Goal: Check status: Check status

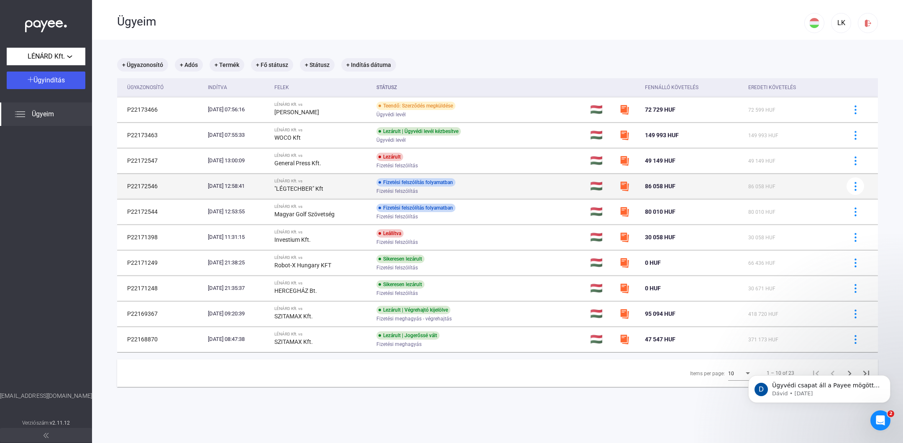
scroll to position [0, 0]
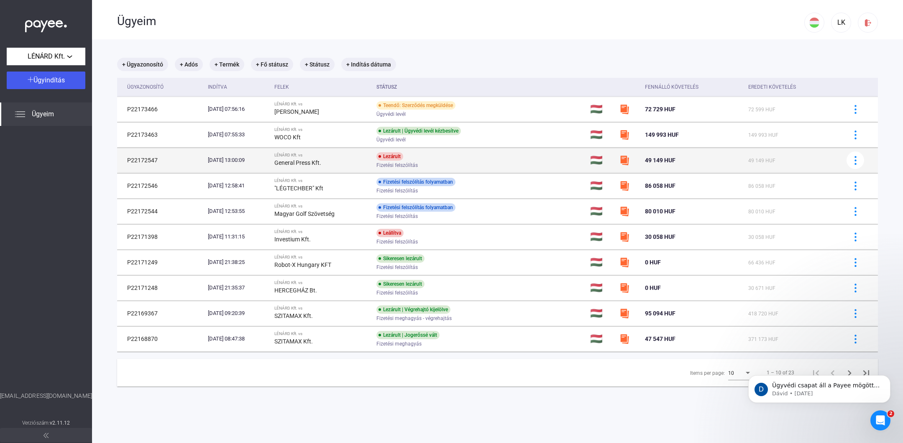
click at [148, 160] on td "P22172547" at bounding box center [160, 160] width 87 height 25
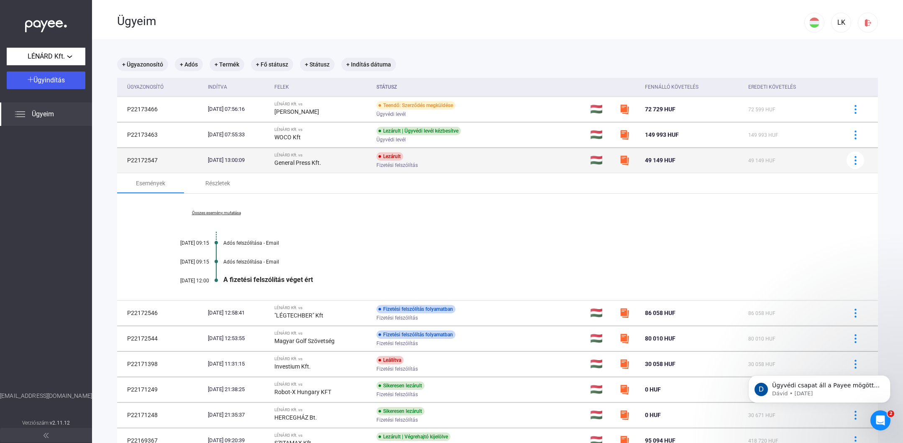
scroll to position [0, 0]
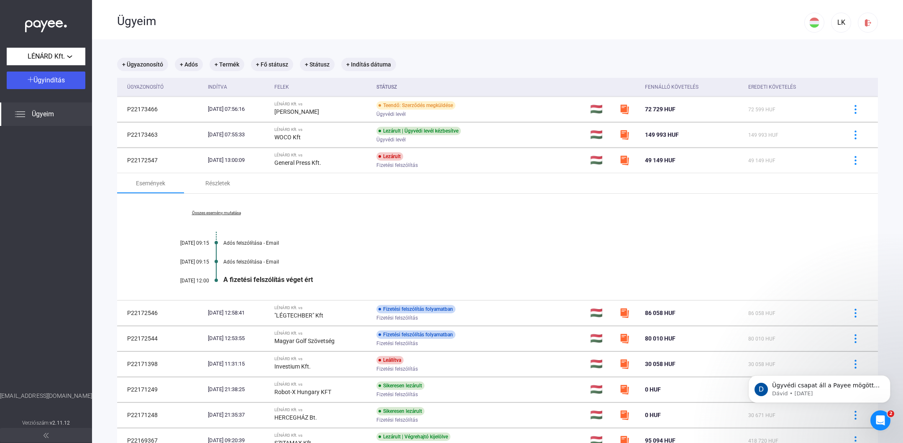
click at [483, 225] on div "Összes esemény mutatása [DATE] 09:15 Adós felszólítása - Email [DATE] 09:15 Adó…" at bounding box center [497, 247] width 761 height 107
click at [221, 211] on link "Összes esemény mutatása" at bounding box center [216, 212] width 115 height 5
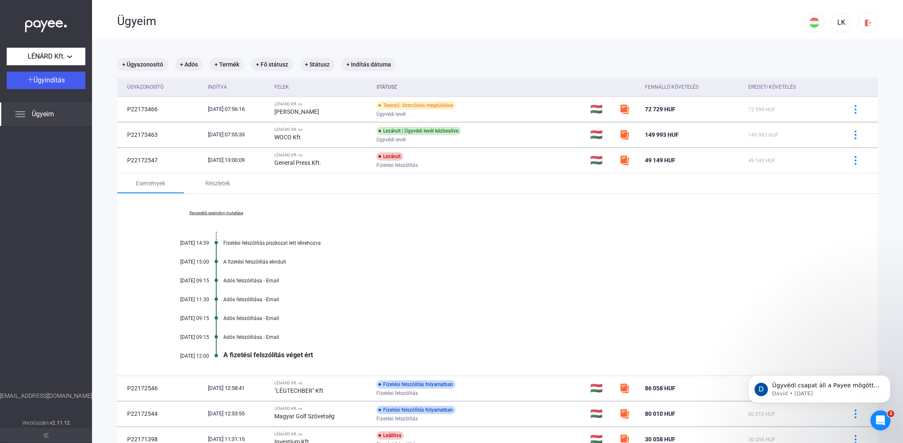
click at [229, 211] on link "Kevesebb esemény mutatása" at bounding box center [216, 212] width 115 height 5
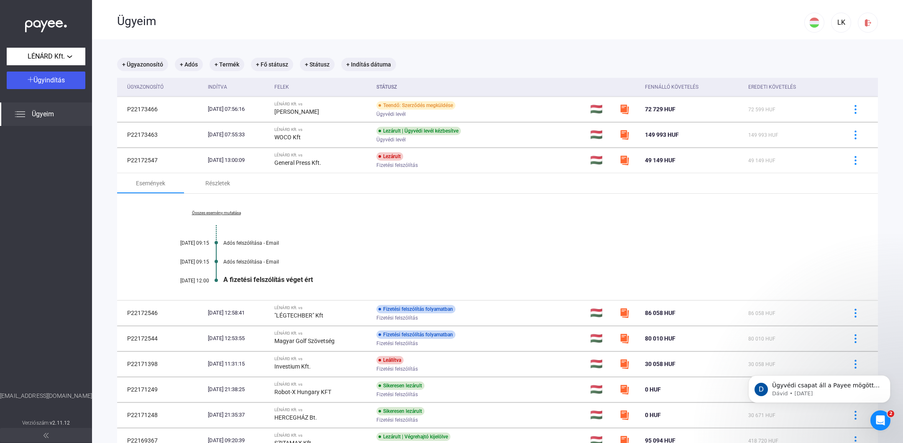
click at [229, 211] on link "Összes esemény mutatása" at bounding box center [216, 212] width 115 height 5
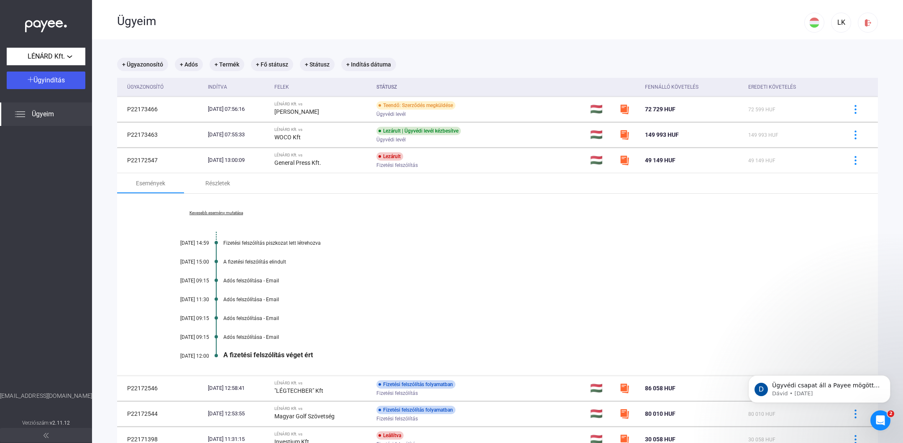
click at [229, 211] on link "Kevesebb esemény mutatása" at bounding box center [216, 212] width 115 height 5
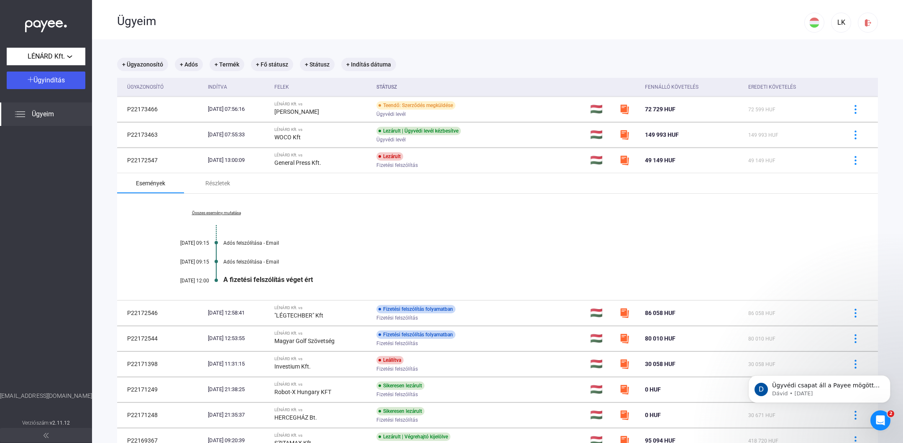
click at [156, 181] on div "Események" at bounding box center [150, 183] width 29 height 10
click at [205, 179] on div "Részletek" at bounding box center [217, 183] width 25 height 10
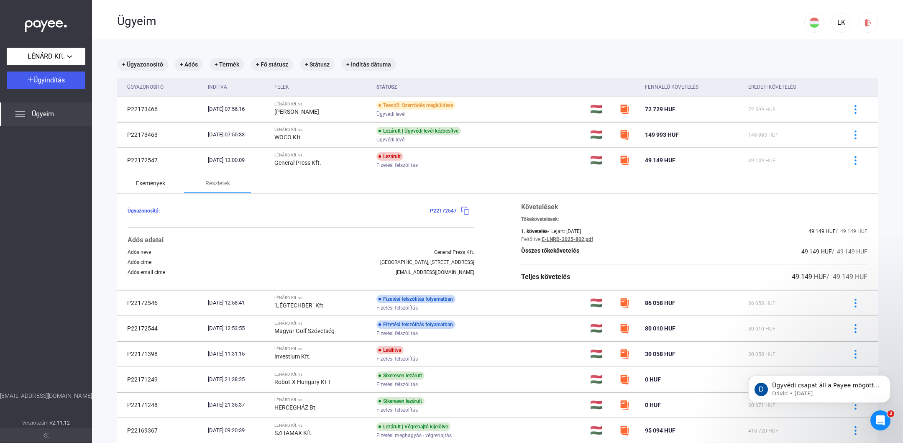
click at [153, 182] on div "Események" at bounding box center [150, 183] width 29 height 10
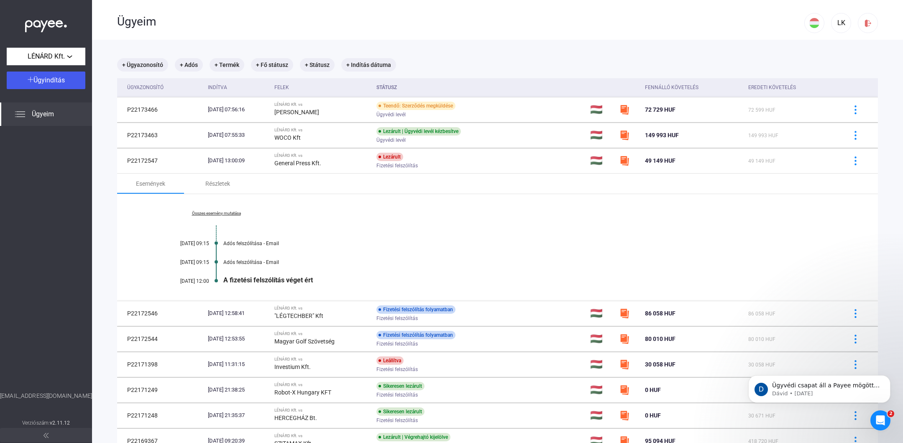
click at [200, 211] on link "Összes esemény mutatása" at bounding box center [216, 213] width 115 height 5
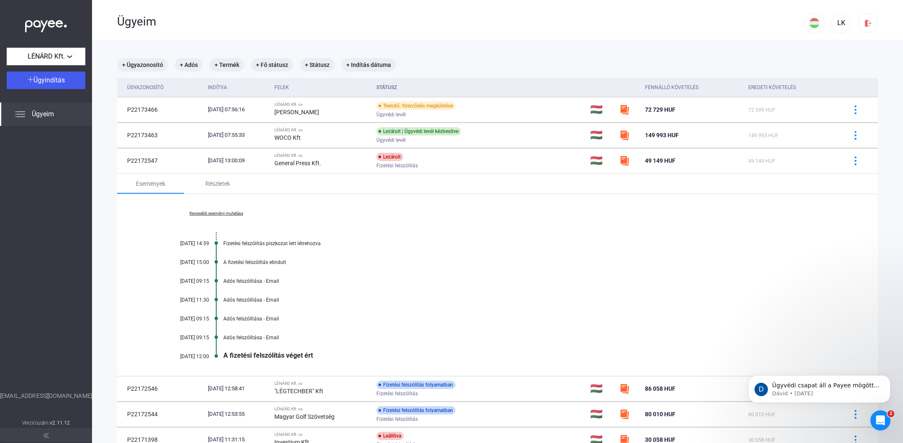
click at [52, 115] on span "Ügyeim" at bounding box center [43, 114] width 22 height 10
click at [155, 182] on div "Események" at bounding box center [150, 184] width 29 height 10
click at [205, 211] on link "Kevesebb esemény mutatása" at bounding box center [216, 213] width 115 height 5
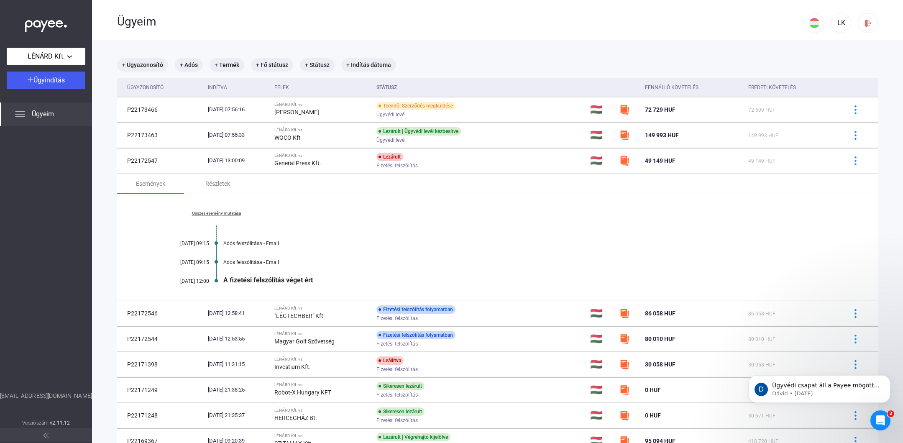
click at [205, 211] on link "Összes esemény mutatása" at bounding box center [216, 213] width 115 height 5
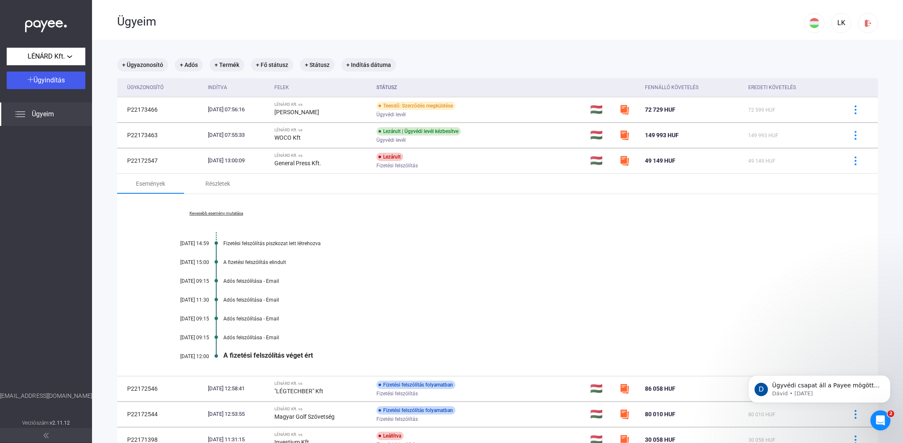
click at [205, 211] on link "Kevesebb esemény mutatása" at bounding box center [216, 213] width 115 height 5
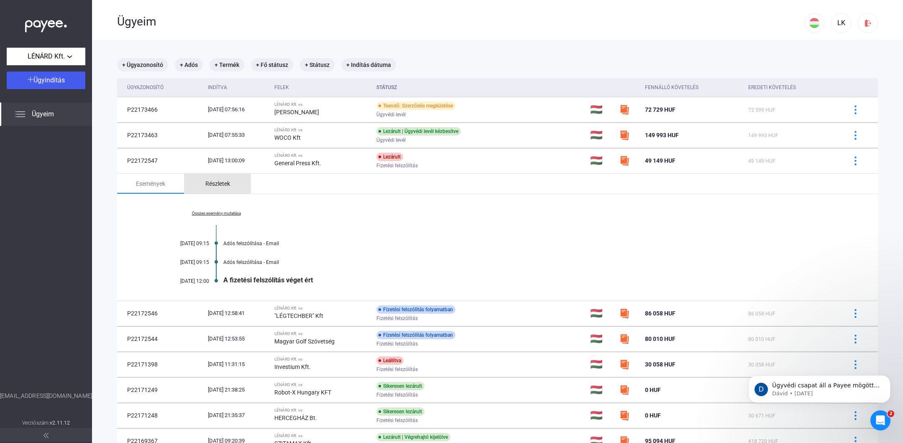
click at [213, 183] on div "Részletek" at bounding box center [217, 184] width 25 height 10
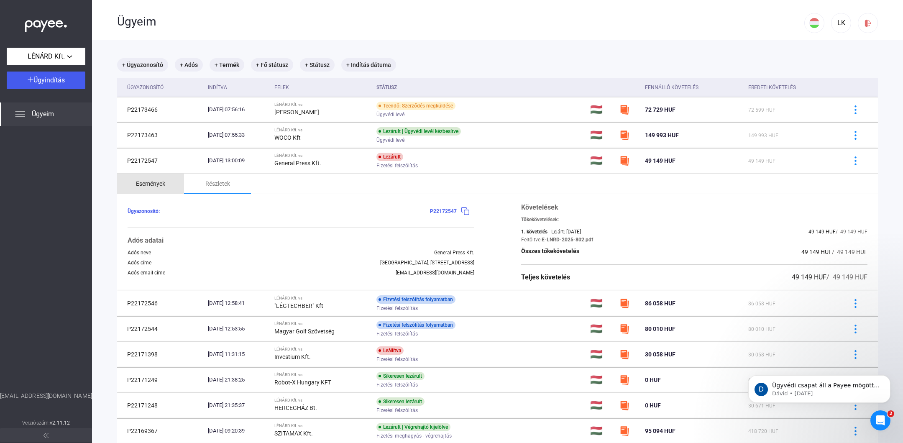
click at [146, 184] on div "Események" at bounding box center [150, 184] width 29 height 10
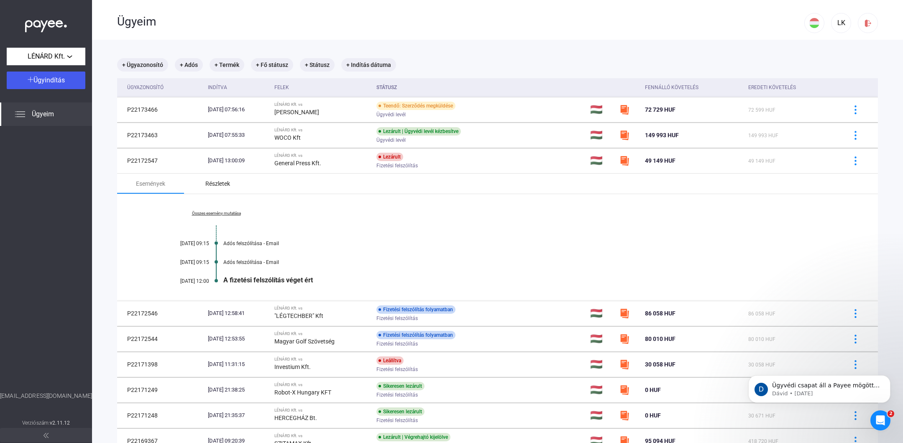
click at [210, 184] on div "Részletek" at bounding box center [217, 184] width 25 height 10
